Goal: Transaction & Acquisition: Purchase product/service

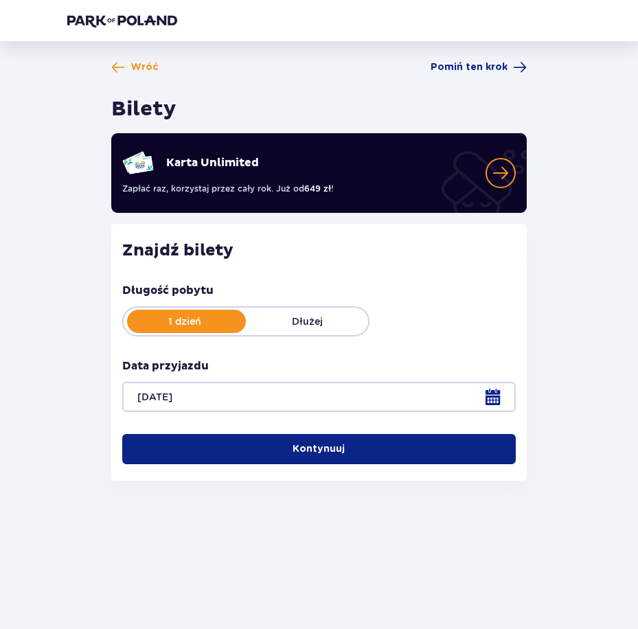
click at [360, 400] on div at bounding box center [318, 397] width 393 height 30
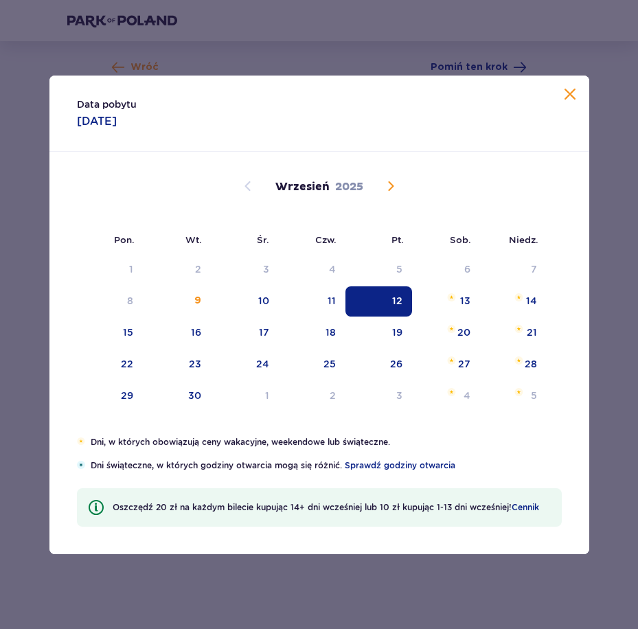
click at [374, 303] on div "12" at bounding box center [378, 301] width 67 height 30
click at [560, 97] on div "Data pobytu [DATE]" at bounding box center [319, 114] width 540 height 76
click at [566, 97] on div "Wróć Pomiń ten krok Bilety Karta Unlimited Zapłać raz, korzystaj przez cały rok…" at bounding box center [319, 275] width 526 height 431
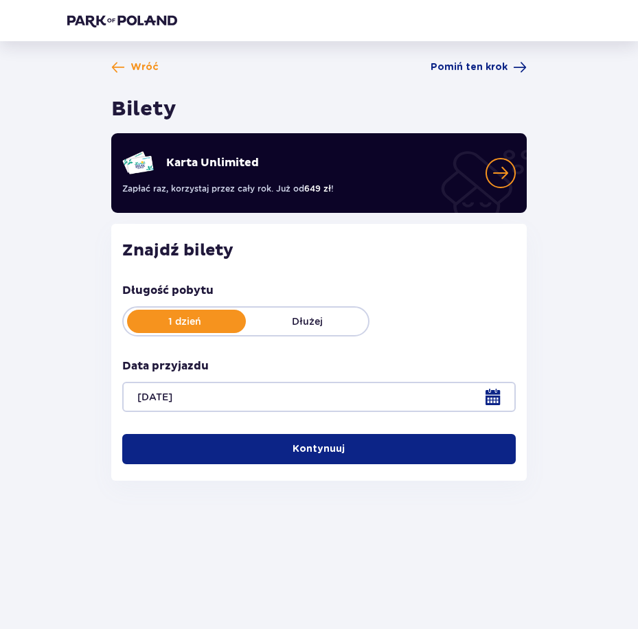
click at [354, 447] on button "Kontynuuj" at bounding box center [318, 449] width 393 height 30
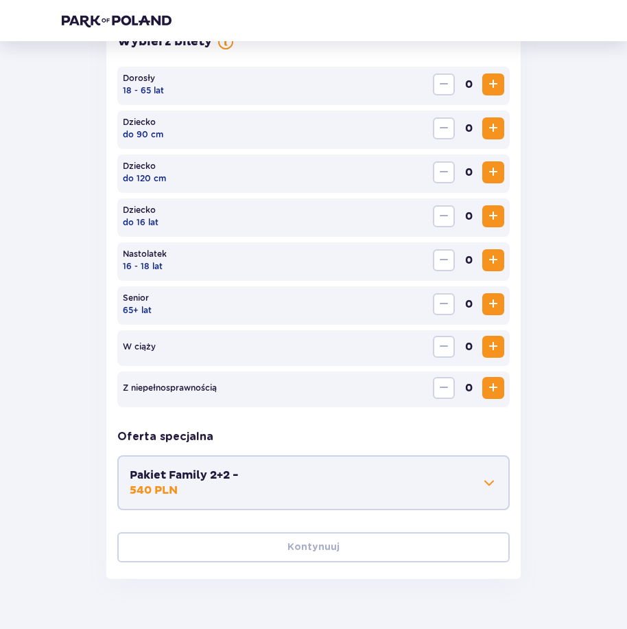
scroll to position [423, 0]
click at [494, 81] on span "Increase" at bounding box center [493, 84] width 16 height 16
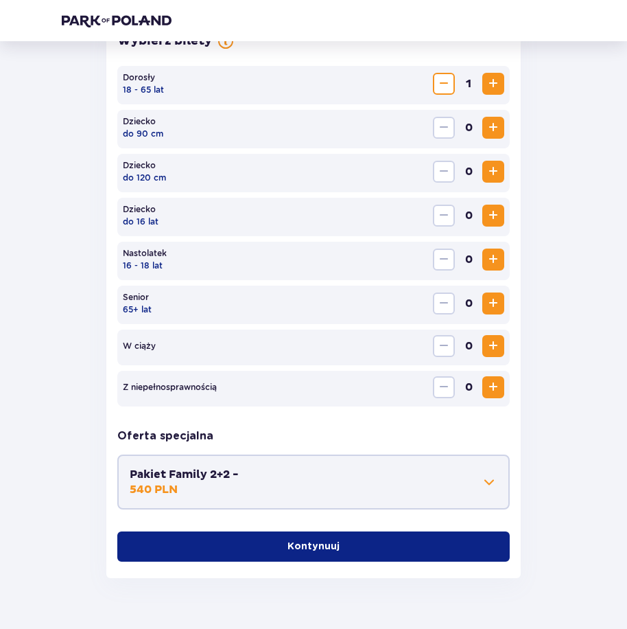
click at [316, 553] on p "Kontynuuj" at bounding box center [314, 547] width 52 height 14
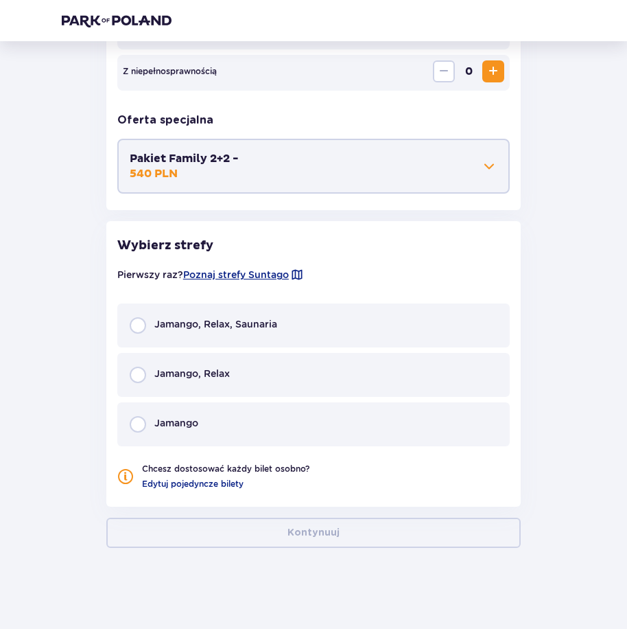
scroll to position [740, 0]
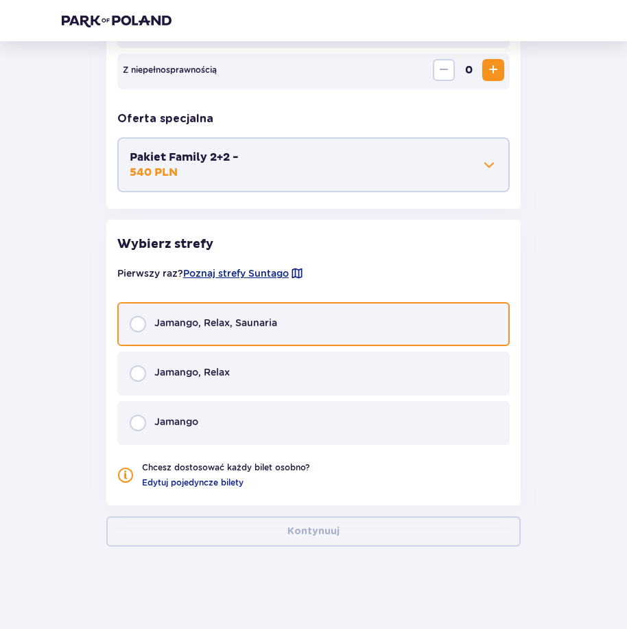
click at [143, 324] on input "radio" at bounding box center [138, 324] width 16 height 16
radio input "true"
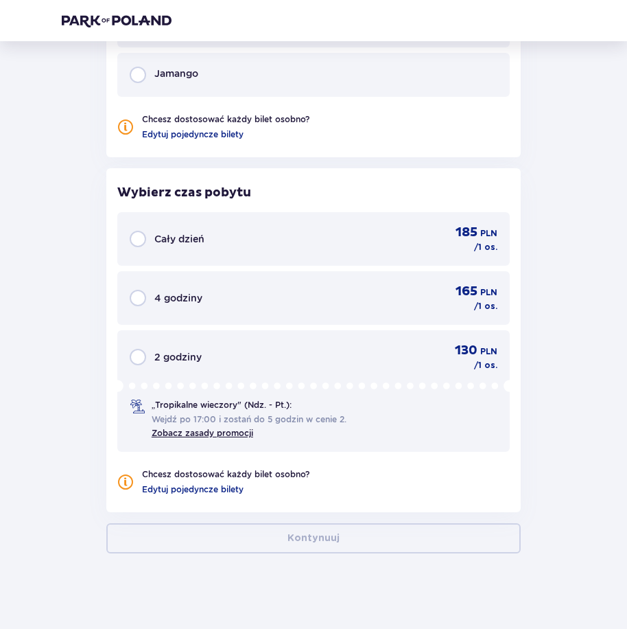
scroll to position [1095, 0]
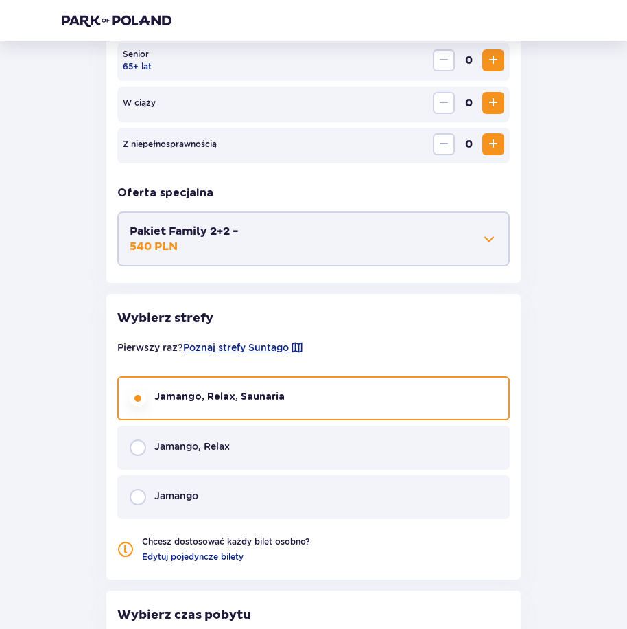
scroll to position [546, 0]
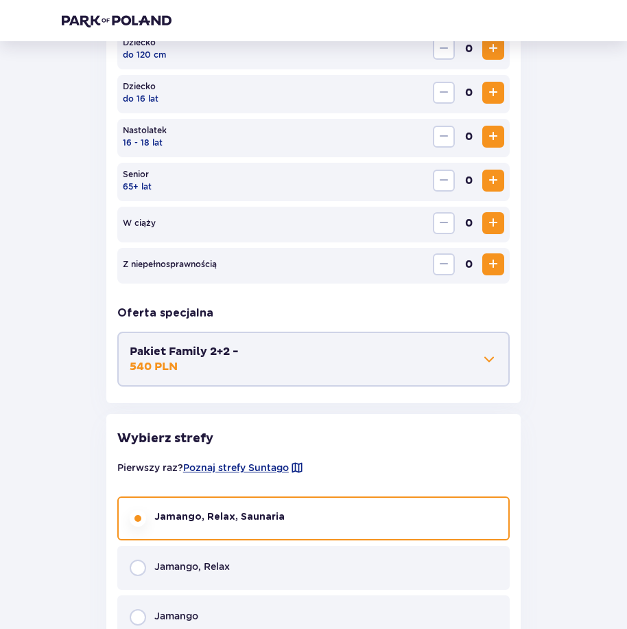
click at [488, 360] on span at bounding box center [489, 359] width 16 height 16
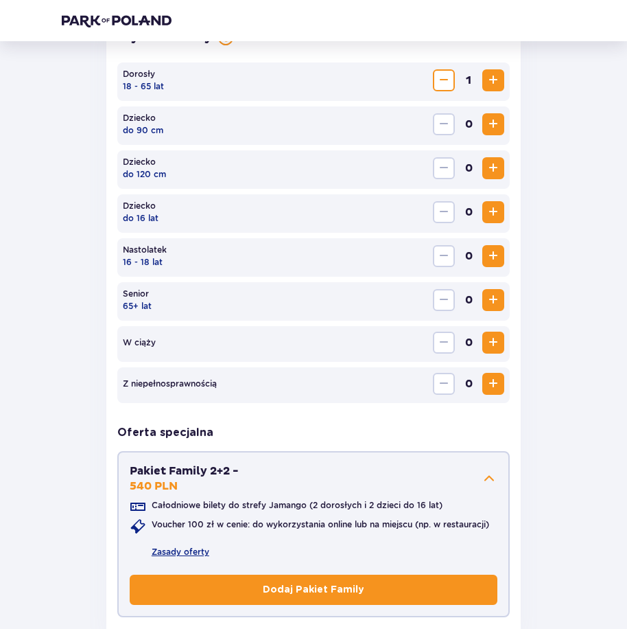
scroll to position [423, 0]
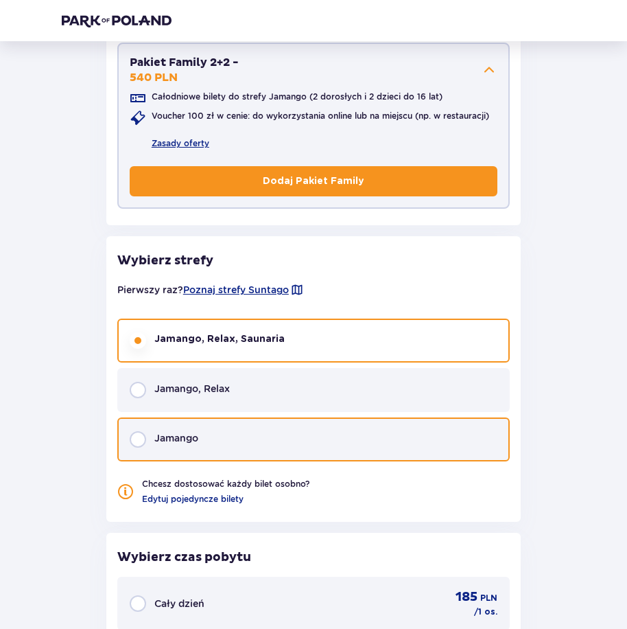
click at [138, 439] on input "radio" at bounding box center [138, 439] width 16 height 16
radio input "true"
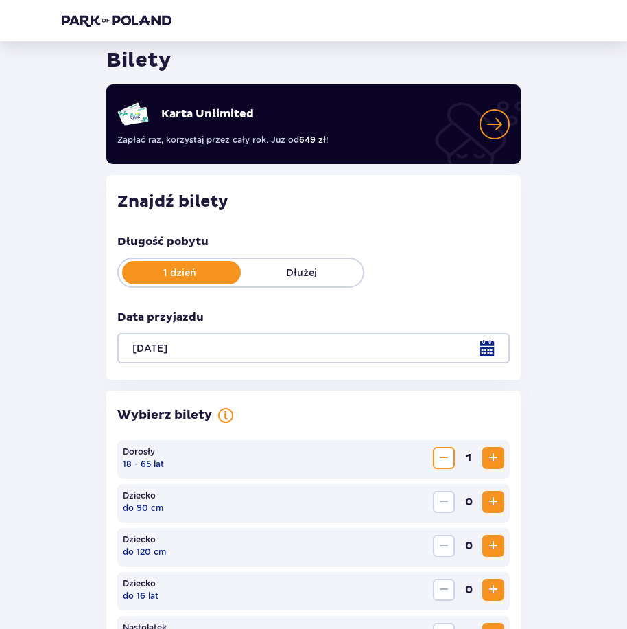
scroll to position [0, 0]
